Goal: Find specific page/section: Find specific page/section

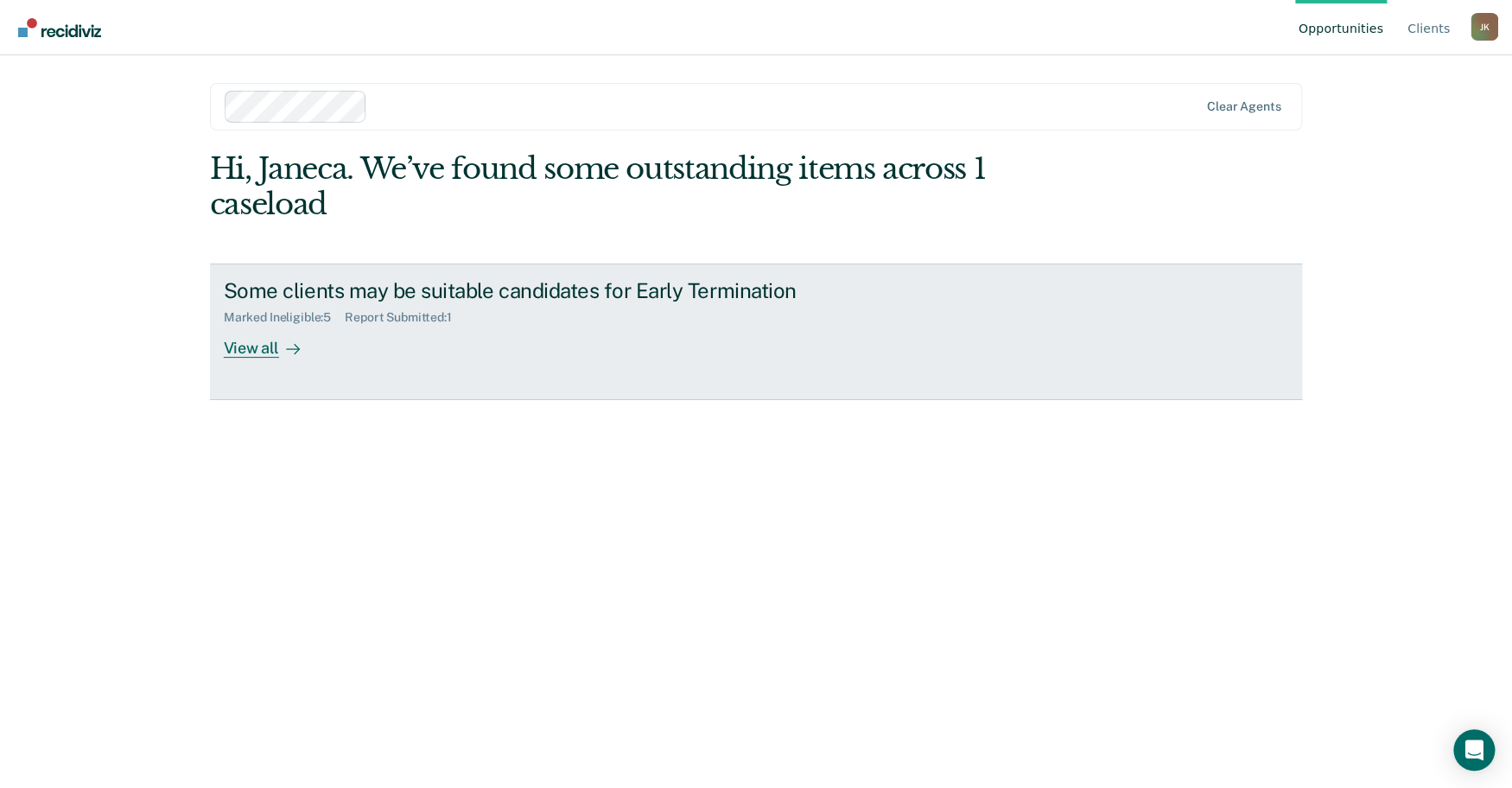
click at [266, 358] on div "View all" at bounding box center [272, 342] width 97 height 34
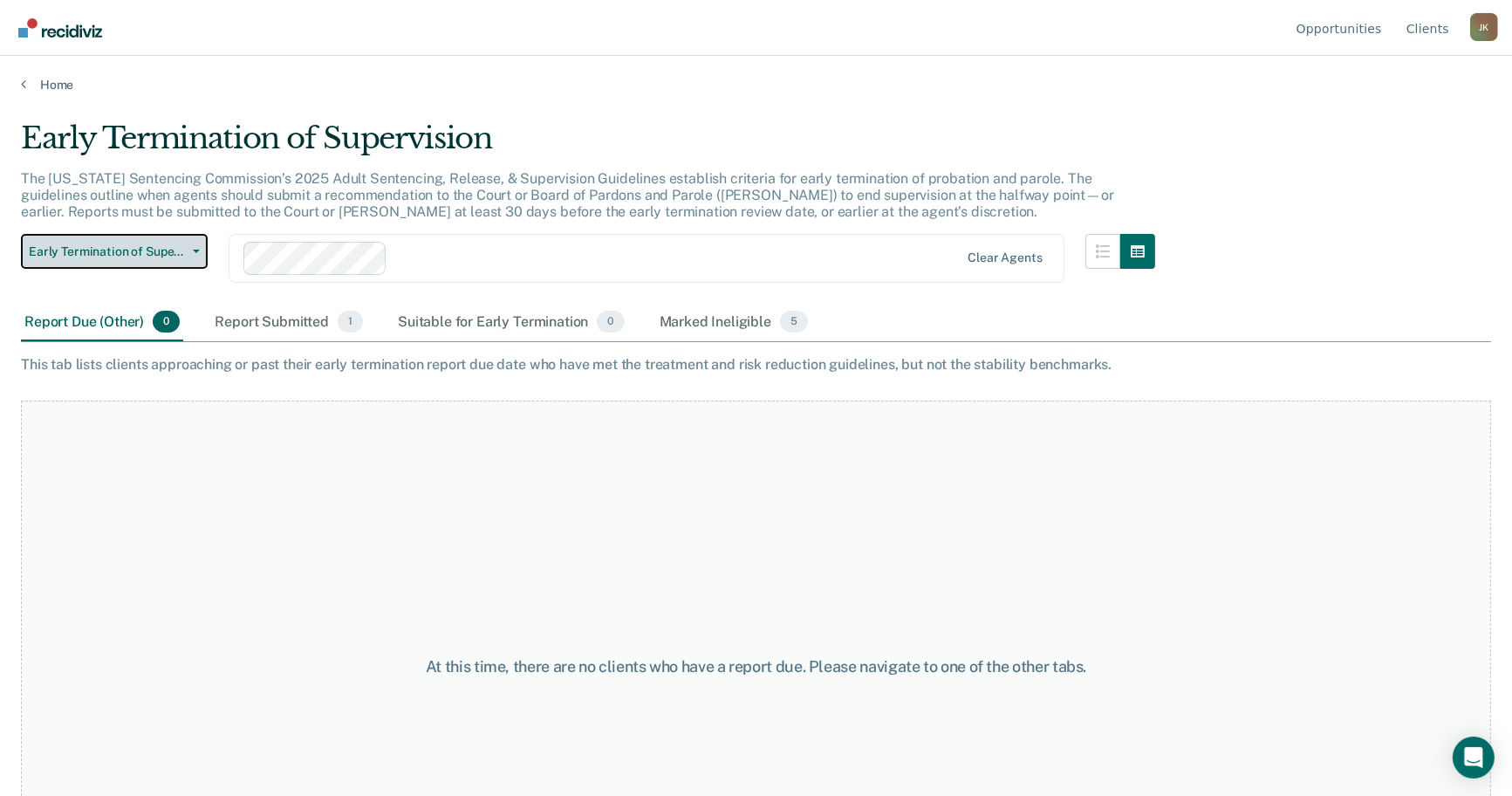
click at [112, 260] on span "Early Termination of Supervision" at bounding box center [108, 251] width 157 height 14
click at [208, 269] on button "Early Termination of Supervision" at bounding box center [114, 251] width 187 height 35
click at [61, 92] on link "Home" at bounding box center [756, 84] width 1470 height 15
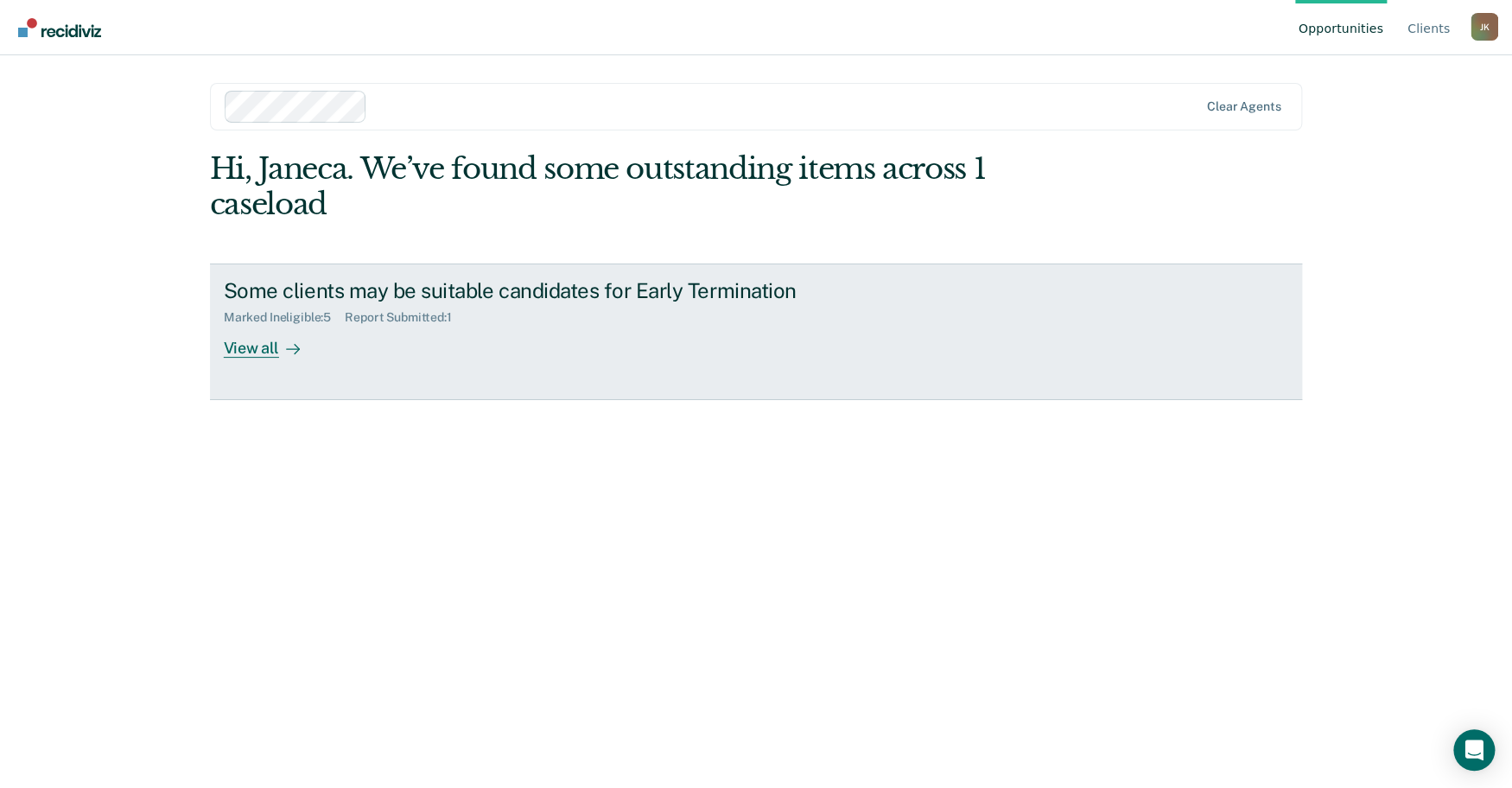
click at [286, 358] on div "View all" at bounding box center [272, 342] width 97 height 34
